Goal: Obtain resource: Obtain resource

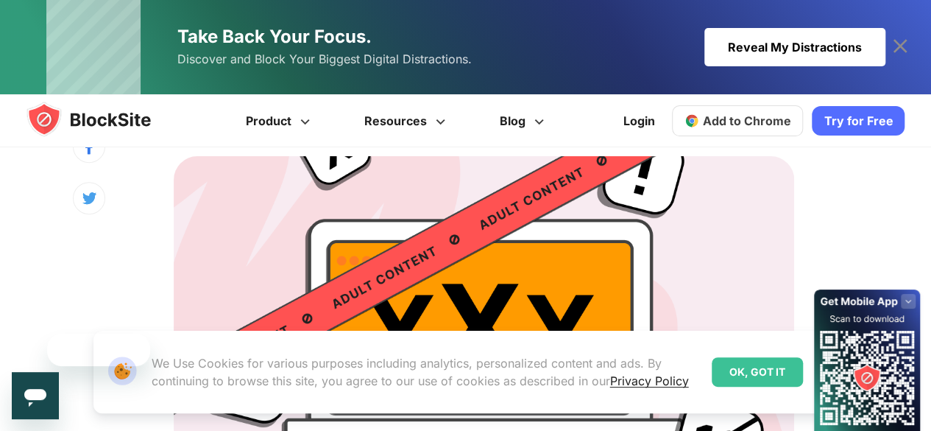
click at [758, 370] on div "OK, GOT IT" at bounding box center [757, 371] width 91 height 29
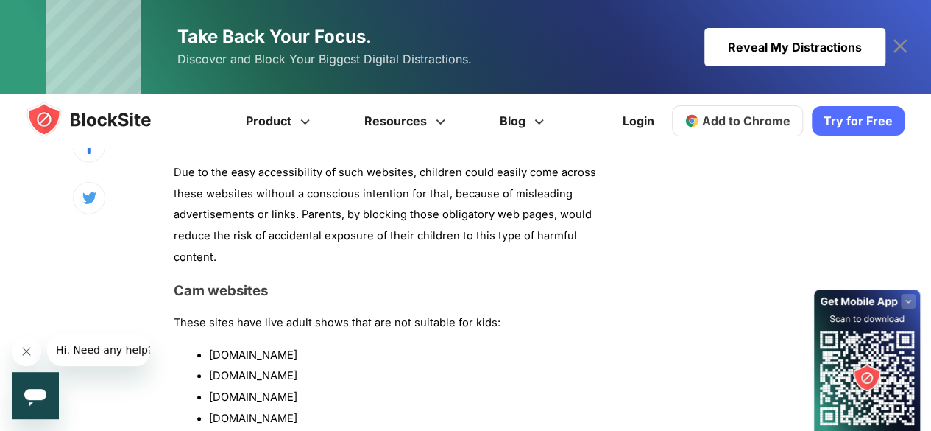
scroll to position [1671, 0]
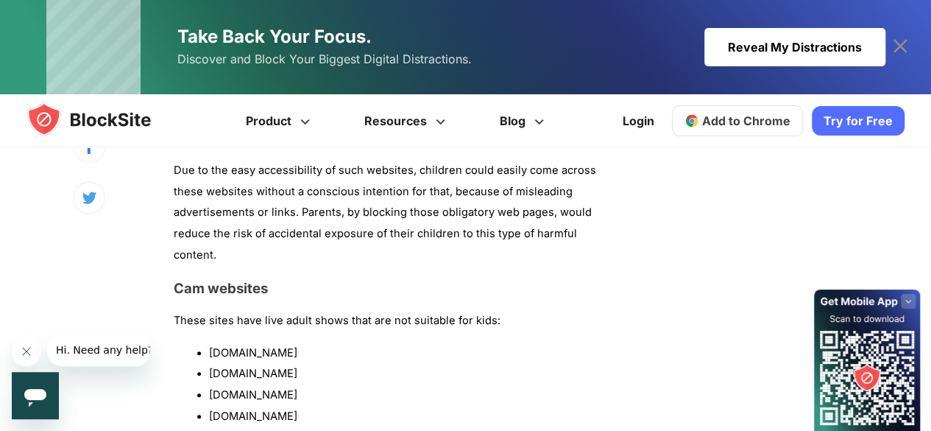
drag, startPoint x: 295, startPoint y: 327, endPoint x: 205, endPoint y: 325, distance: 89.9
click at [205, 342] on ul "[DOMAIN_NAME] [DOMAIN_NAME] [DOMAIN_NAME] [DOMAIN_NAME]" at bounding box center [391, 384] width 434 height 85
copy li "[DOMAIN_NAME]"
drag, startPoint x: 312, startPoint y: 353, endPoint x: 208, endPoint y: 351, distance: 103.8
click at [208, 351] on ul "[DOMAIN_NAME] [DOMAIN_NAME] [DOMAIN_NAME] [DOMAIN_NAME]" at bounding box center [391, 384] width 434 height 85
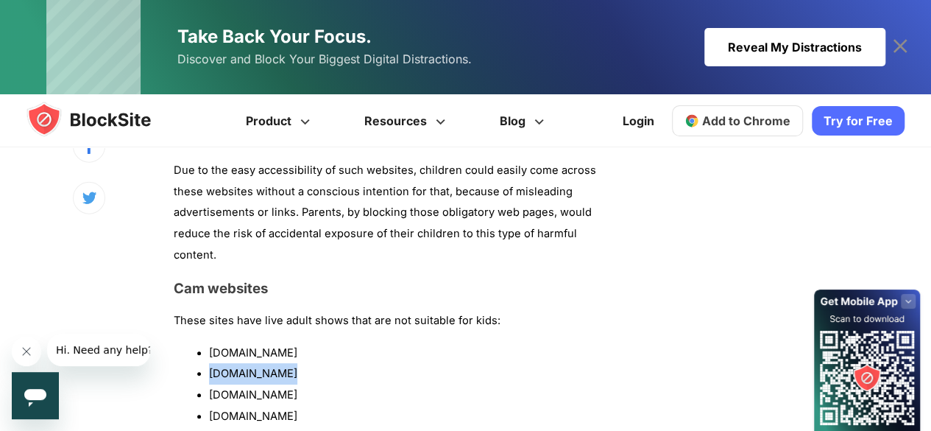
copy li "[DOMAIN_NAME]"
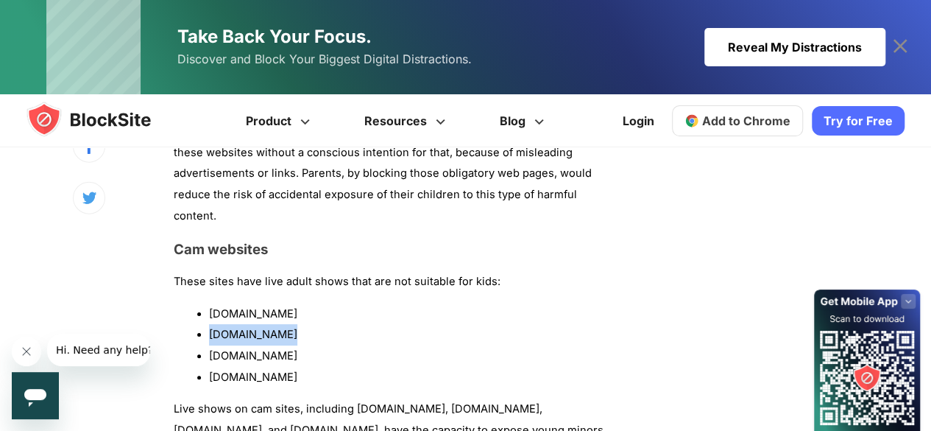
scroll to position [1710, 0]
drag, startPoint x: 297, startPoint y: 329, endPoint x: 205, endPoint y: 332, distance: 92.8
click at [205, 332] on ul "[DOMAIN_NAME] [DOMAIN_NAME] [DOMAIN_NAME] [DOMAIN_NAME]" at bounding box center [391, 345] width 434 height 85
click at [320, 323] on li "[DOMAIN_NAME]" at bounding box center [408, 333] width 399 height 21
drag, startPoint x: 296, startPoint y: 360, endPoint x: 207, endPoint y: 360, distance: 89.1
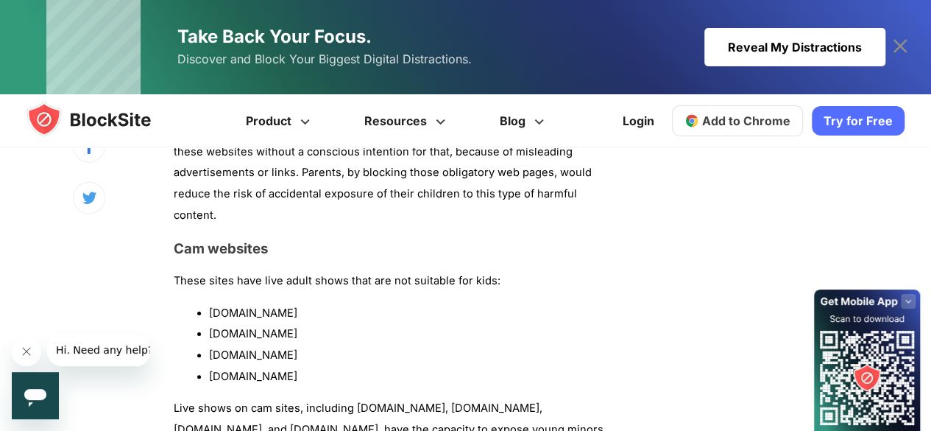
click at [207, 360] on ul "[DOMAIN_NAME] [DOMAIN_NAME] [DOMAIN_NAME] [DOMAIN_NAME]" at bounding box center [391, 345] width 434 height 85
copy li "[DOMAIN_NAME]"
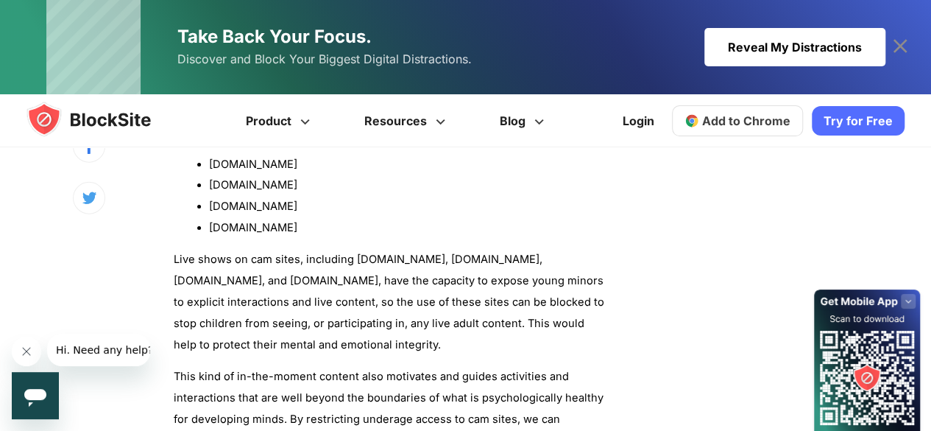
scroll to position [1861, 0]
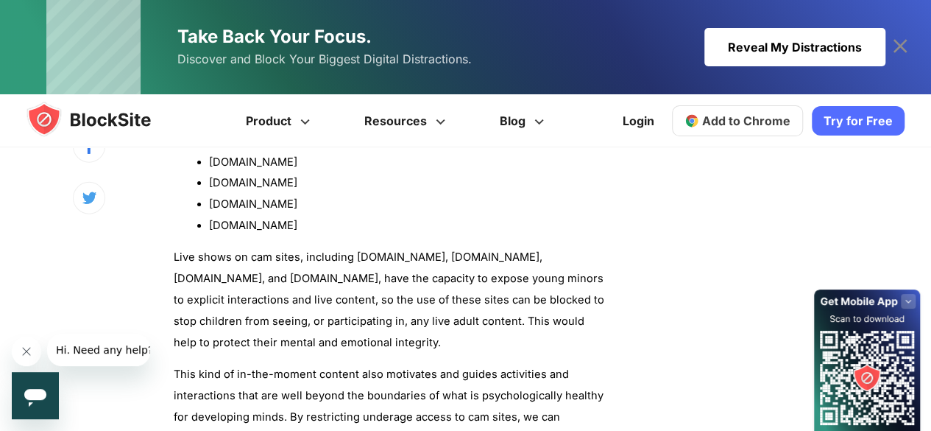
click at [479, 194] on li "[DOMAIN_NAME]" at bounding box center [408, 204] width 399 height 21
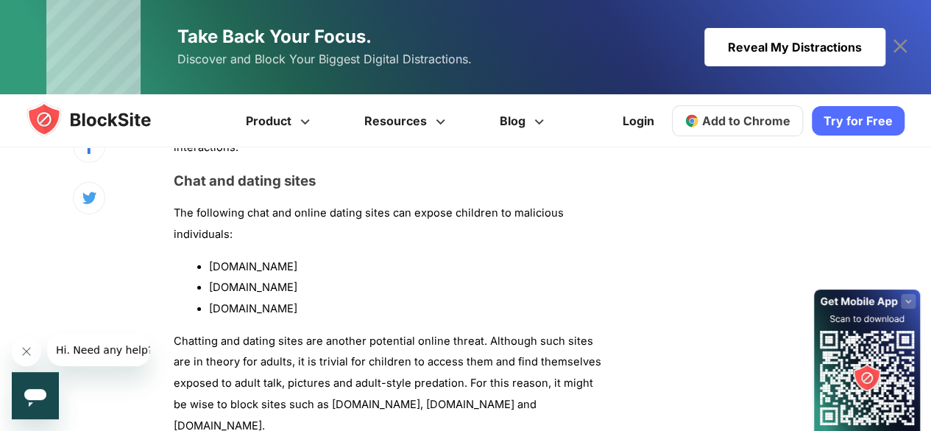
scroll to position [2174, 0]
drag, startPoint x: 278, startPoint y: 241, endPoint x: 211, endPoint y: 245, distance: 67.9
click at [211, 255] on li "[DOMAIN_NAME]" at bounding box center [408, 265] width 399 height 21
copy li "[DOMAIN_NAME]"
click at [306, 276] on li "[DOMAIN_NAME]" at bounding box center [408, 286] width 399 height 21
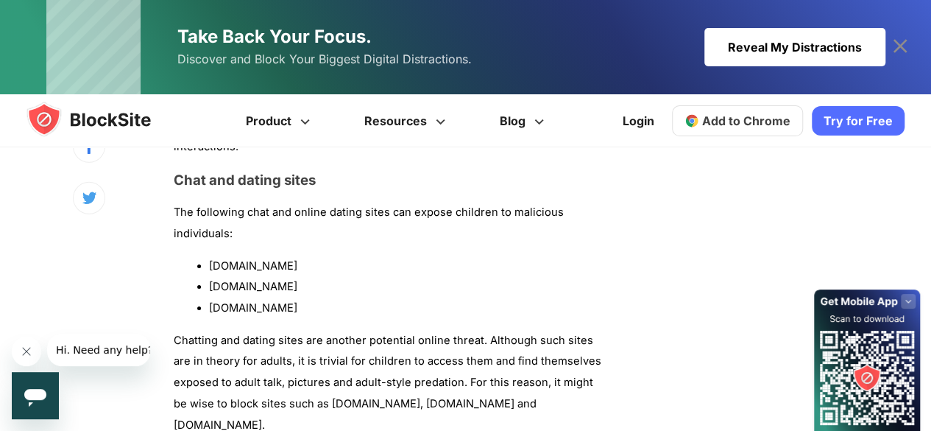
drag, startPoint x: 297, startPoint y: 261, endPoint x: 199, endPoint y: 269, distance: 98.9
click at [209, 276] on li "[DOMAIN_NAME]" at bounding box center [408, 286] width 399 height 21
copy li "[DOMAIN_NAME]"
click at [267, 297] on li "[DOMAIN_NAME]" at bounding box center [408, 307] width 399 height 21
drag, startPoint x: 265, startPoint y: 285, endPoint x: 197, endPoint y: 289, distance: 67.9
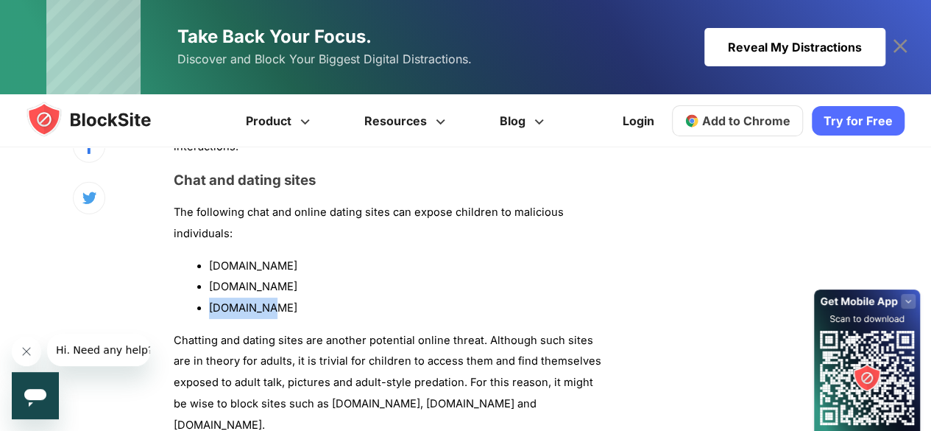
click at [197, 289] on ul "[DOMAIN_NAME] [DOMAIN_NAME] [DOMAIN_NAME]" at bounding box center [391, 286] width 434 height 63
copy li "[DOMAIN_NAME]"
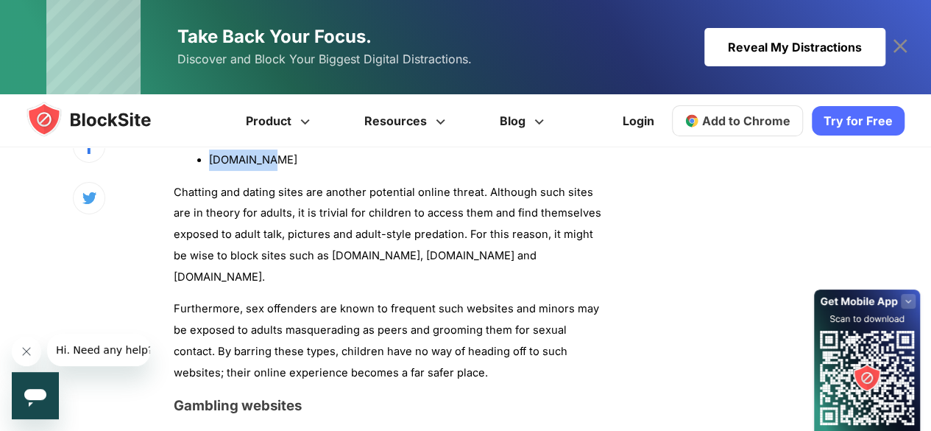
scroll to position [2333, 0]
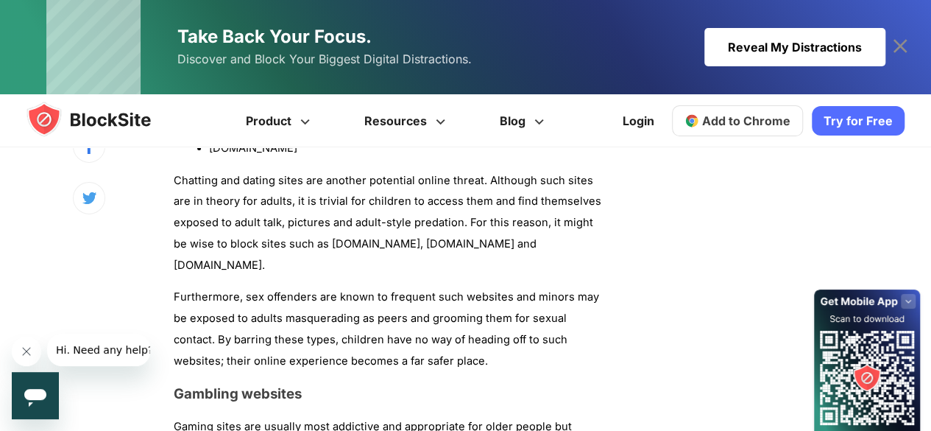
click at [524, 293] on p "Furthermore, sex offenders are known to frequent such websites and minors may b…" at bounding box center [391, 328] width 434 height 85
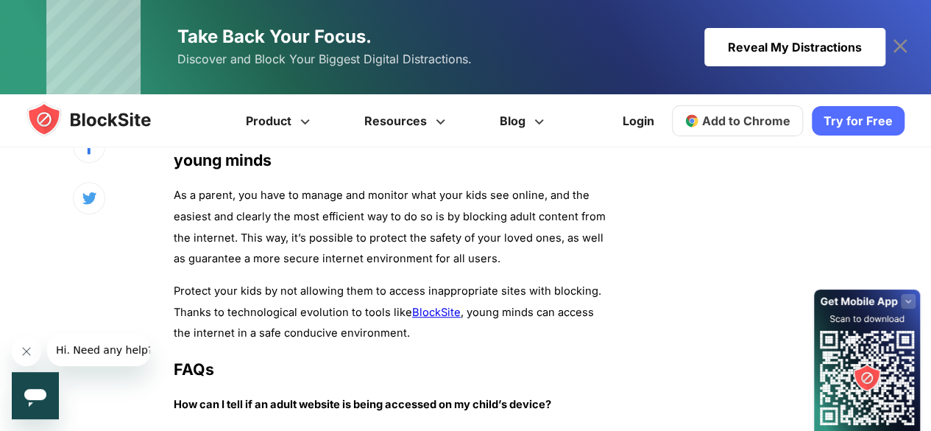
scroll to position [5954, 0]
